Goal: Transaction & Acquisition: Purchase product/service

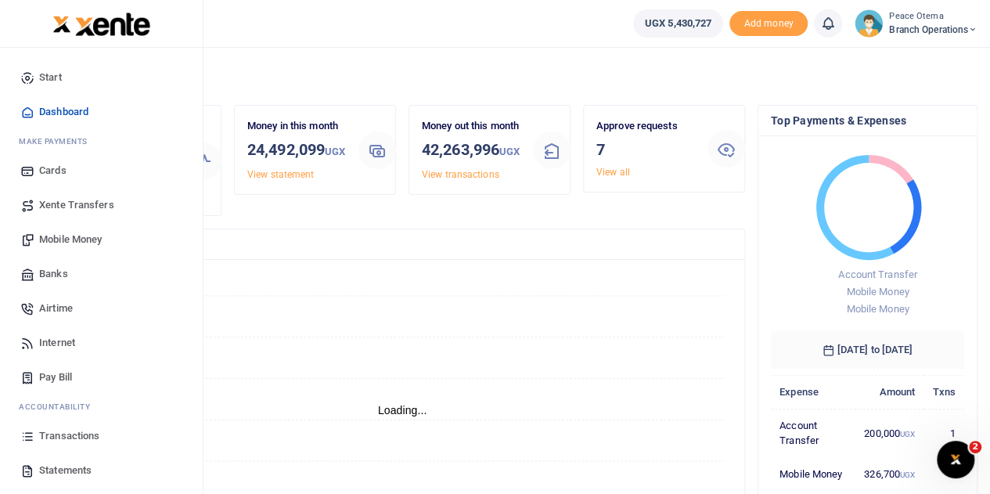
scroll to position [13, 13]
click at [59, 200] on span "Xente Transfers" at bounding box center [76, 205] width 75 height 16
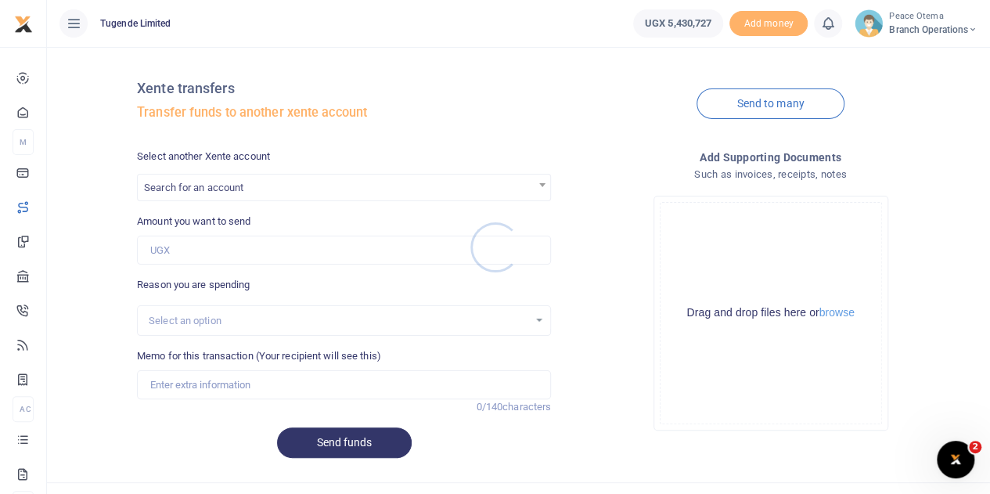
click at [249, 187] on div at bounding box center [495, 247] width 990 height 494
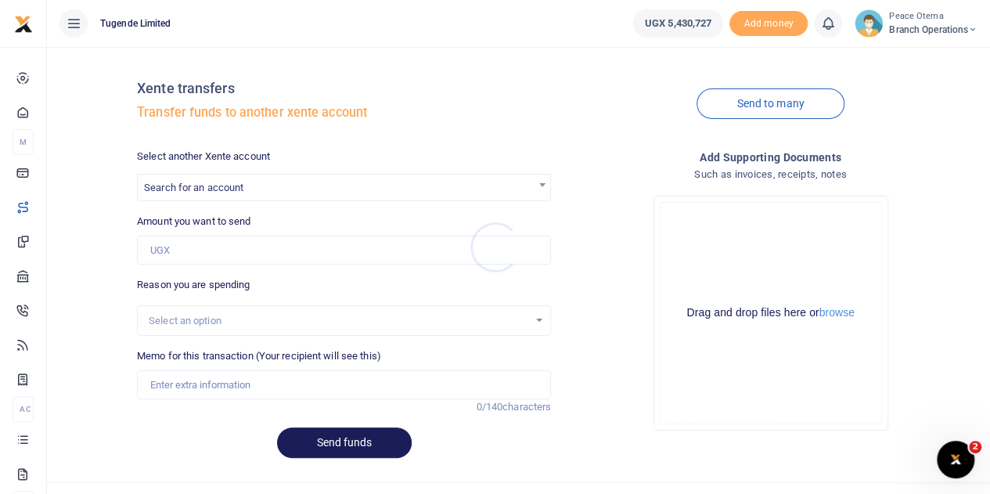
click at [249, 187] on div at bounding box center [495, 247] width 990 height 494
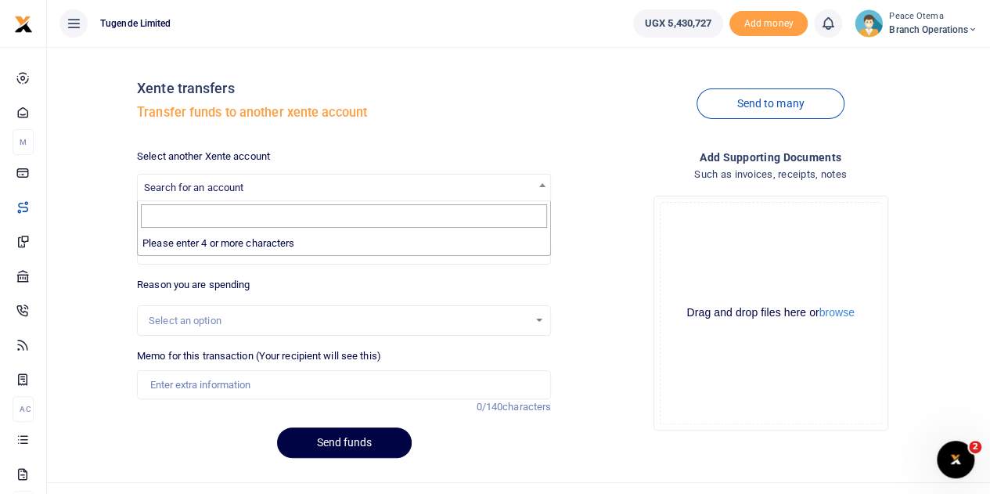
click at [249, 187] on span "Search for an account" at bounding box center [344, 187] width 412 height 24
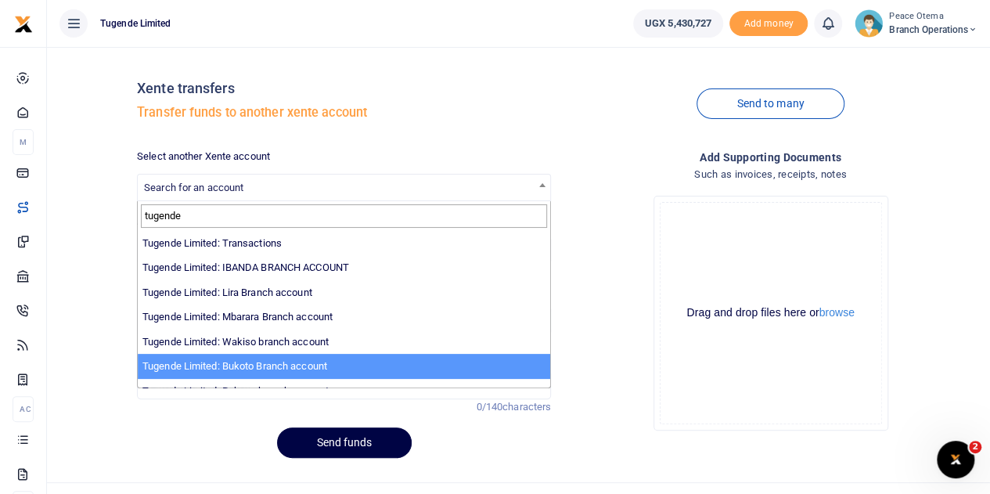
type input "tugende"
select select "3259"
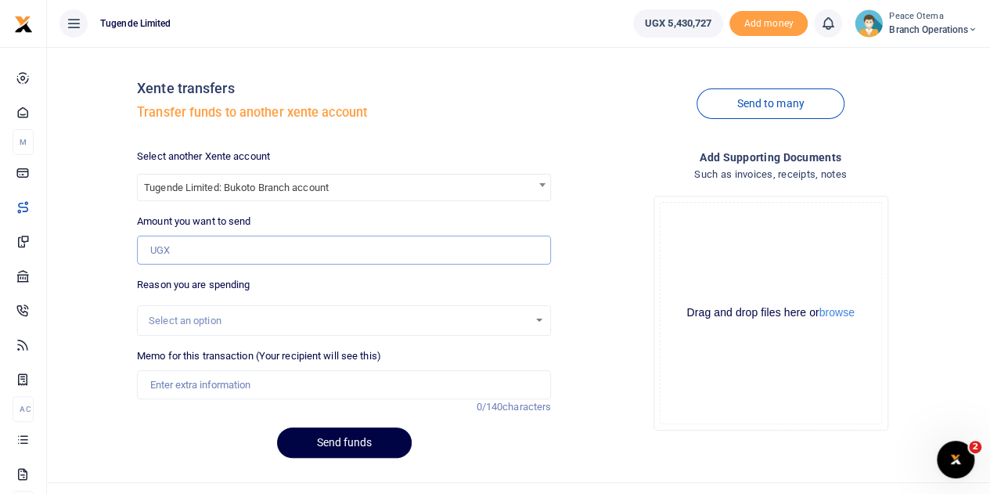
click at [182, 250] on input "Amount you want to send" at bounding box center [344, 251] width 414 height 30
type input "353,000"
click at [177, 385] on input "Memo for this transaction (Your recipient will see this)" at bounding box center [344, 385] width 414 height 30
paste input "TLUG-016901"
click at [220, 389] on input "TLUG016901" at bounding box center [344, 385] width 414 height 30
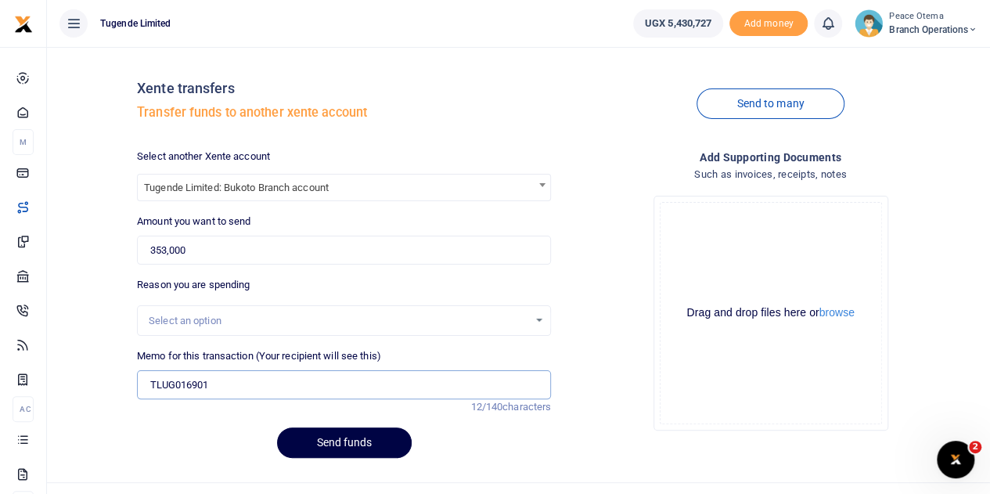
click at [242, 380] on input "TLUG016901" at bounding box center [344, 385] width 414 height 30
paste input "Bukoto Branch Expenses to support Goma Division football tournament"
type input "TLUG016901 Bukoto Branch Expenses to support Goma Division football tournament"
click at [306, 442] on button "Send funds" at bounding box center [344, 442] width 135 height 31
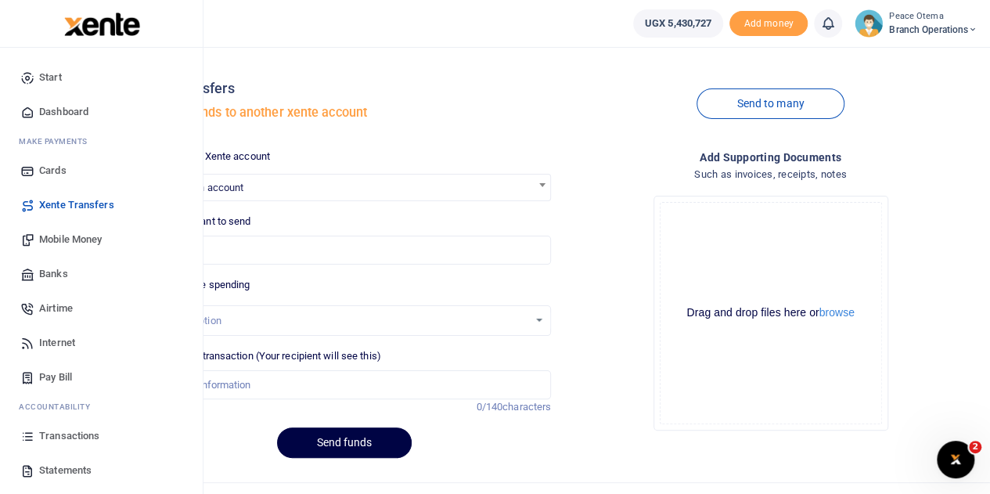
click at [61, 434] on span "Transactions" at bounding box center [69, 436] width 60 height 16
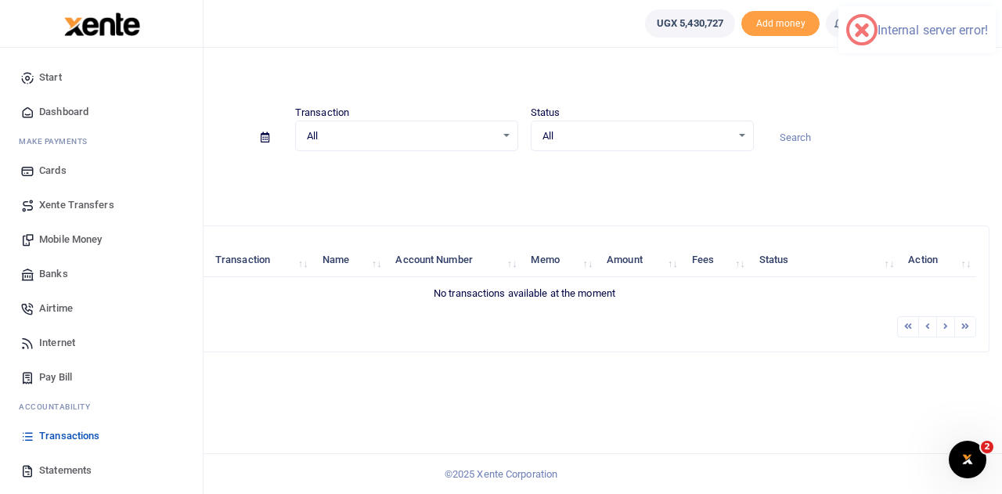
click at [63, 436] on span "Transactions" at bounding box center [69, 436] width 60 height 16
